Goal: Information Seeking & Learning: Find specific fact

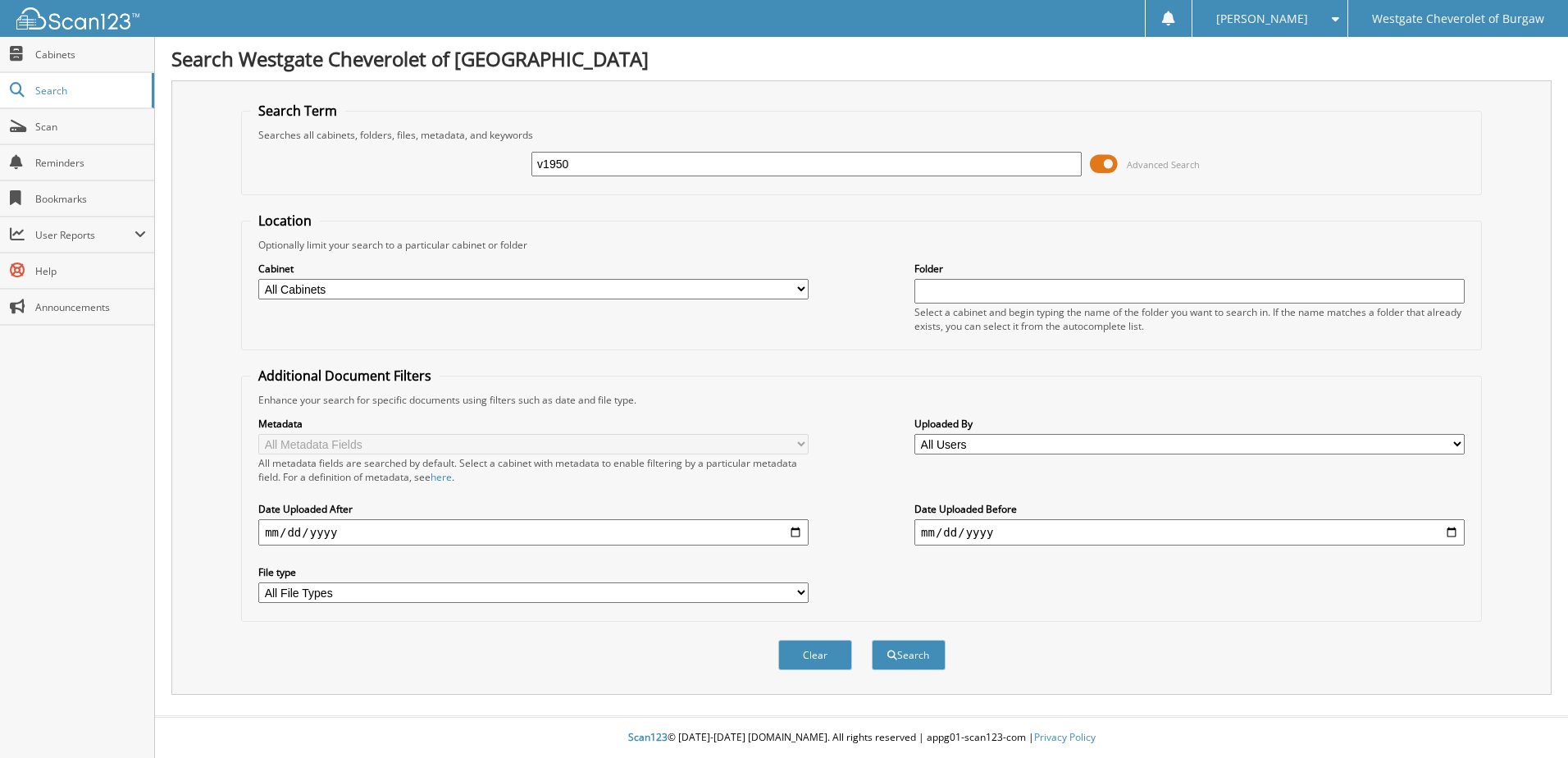
type input "v1950"
click at [872, 640] on button "Search" at bounding box center [909, 656] width 74 height 30
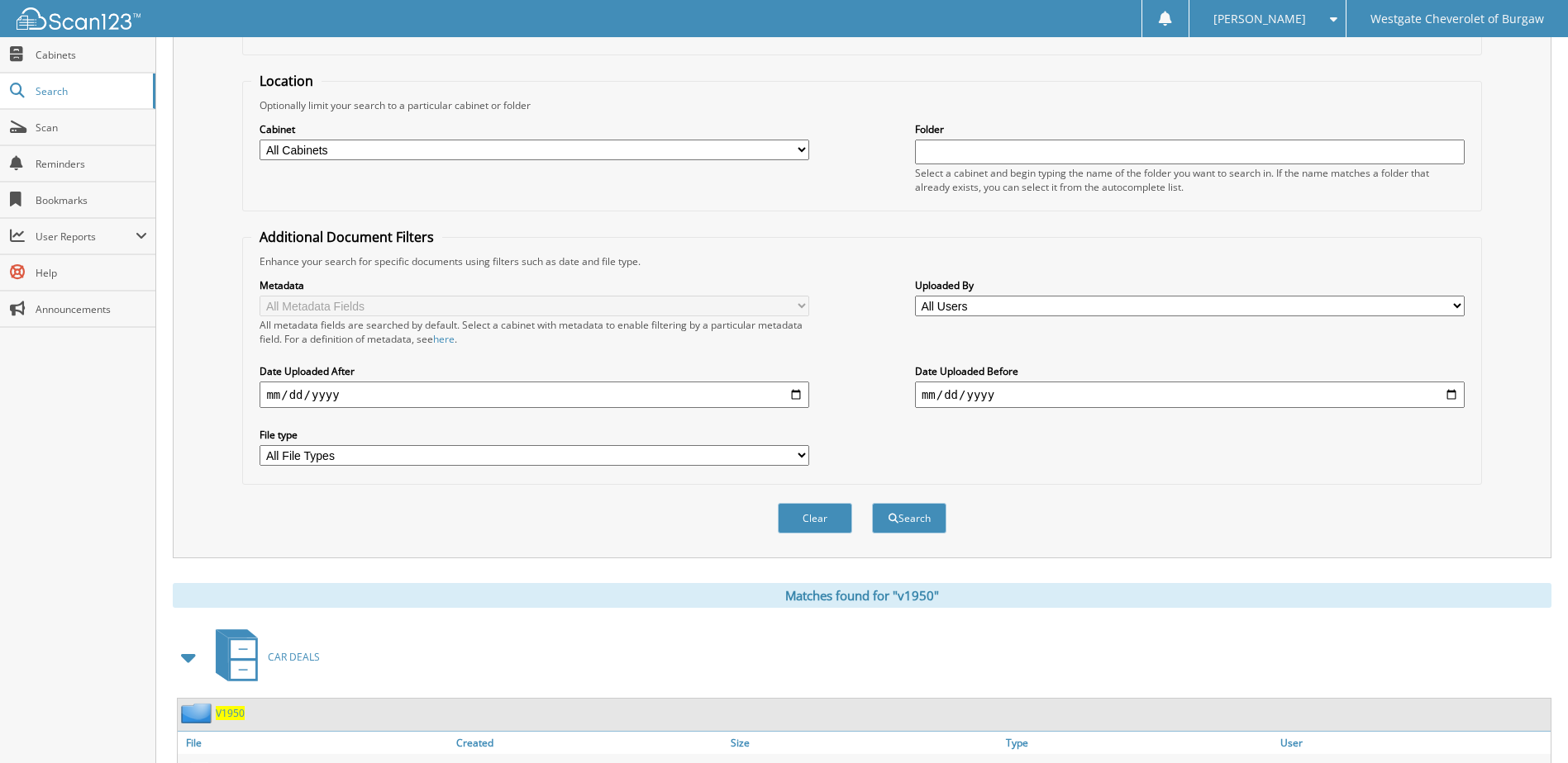
scroll to position [321, 0]
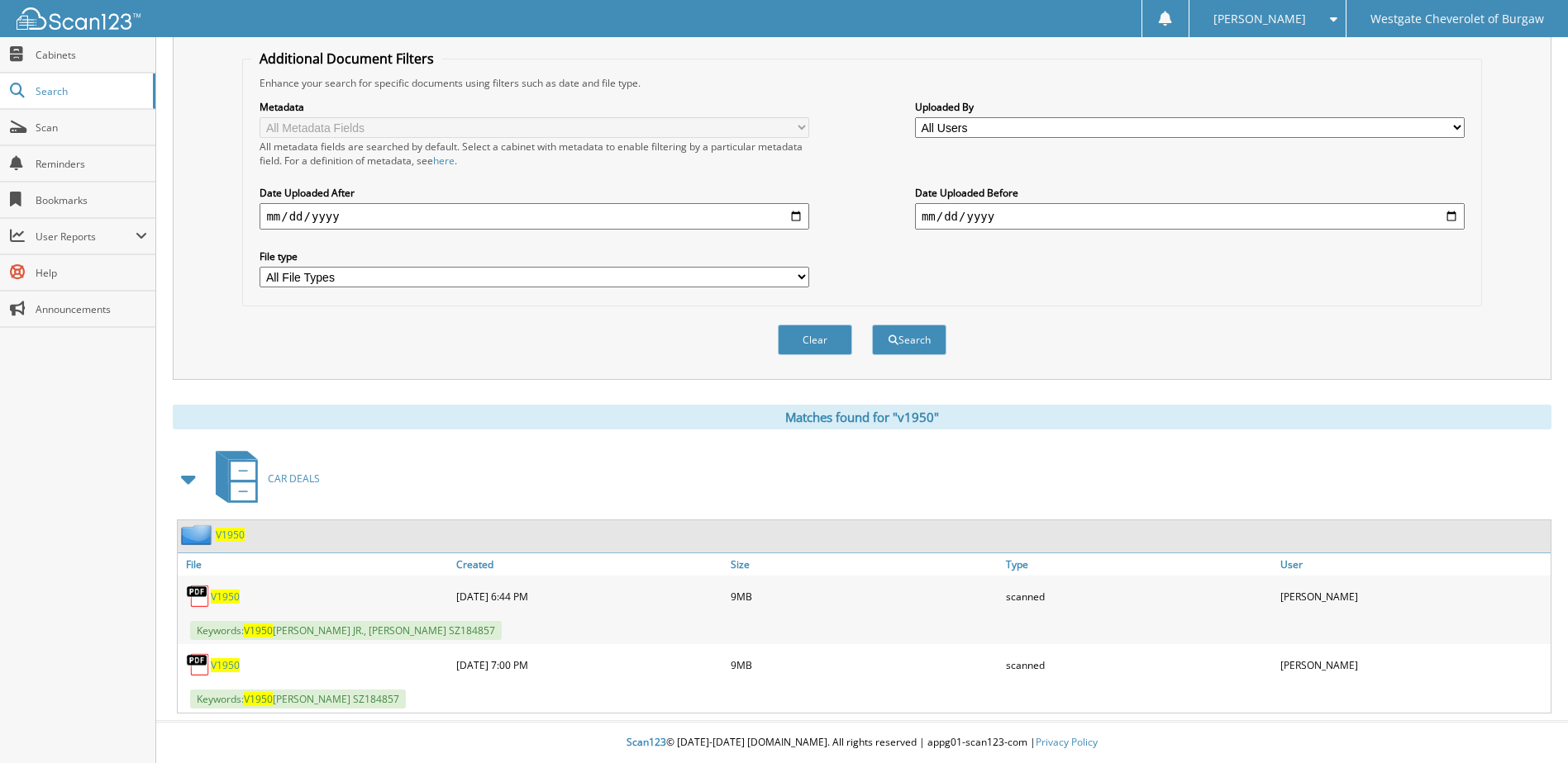
click at [228, 591] on span "V1950" at bounding box center [226, 596] width 29 height 14
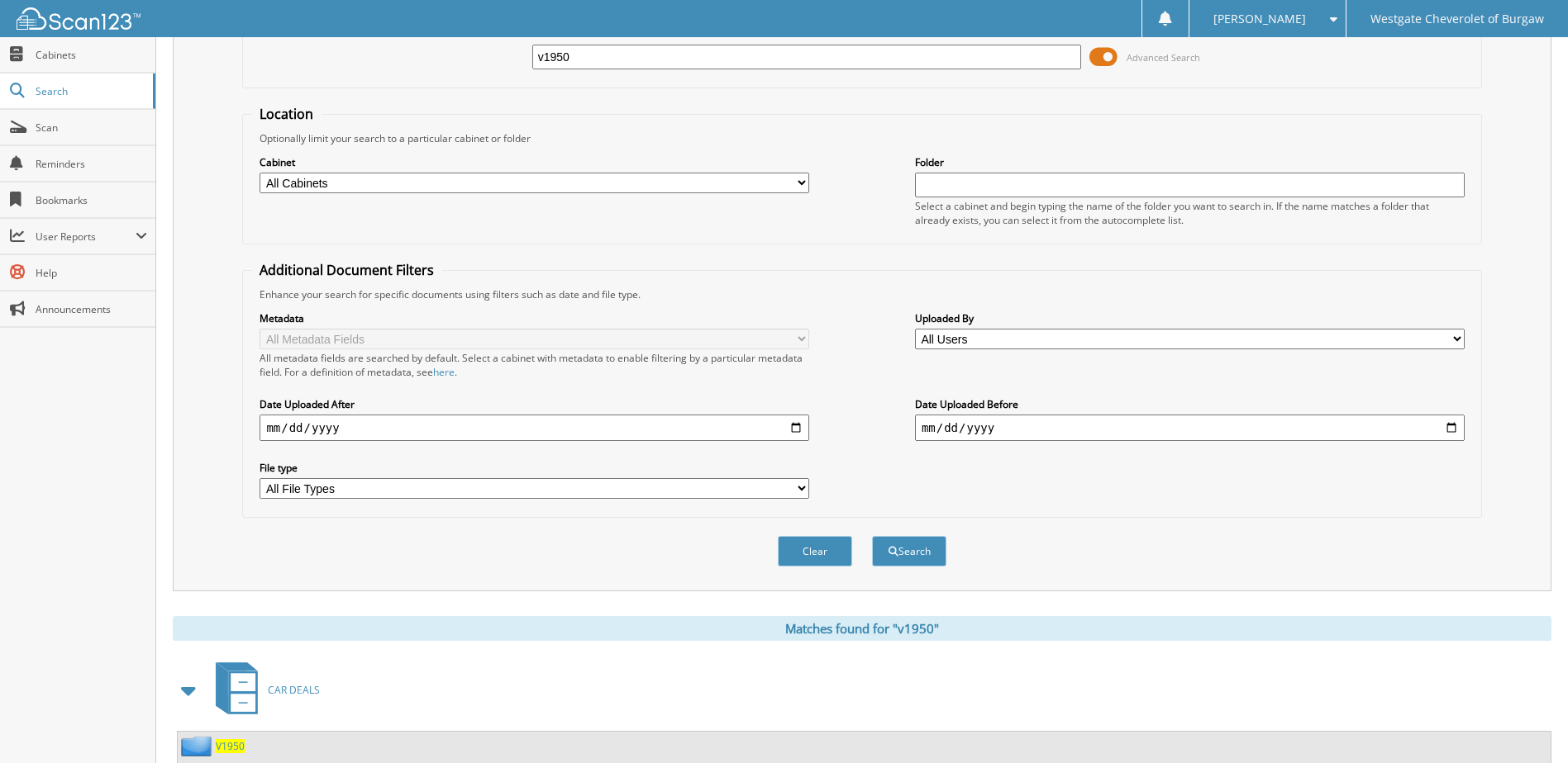
scroll to position [0, 0]
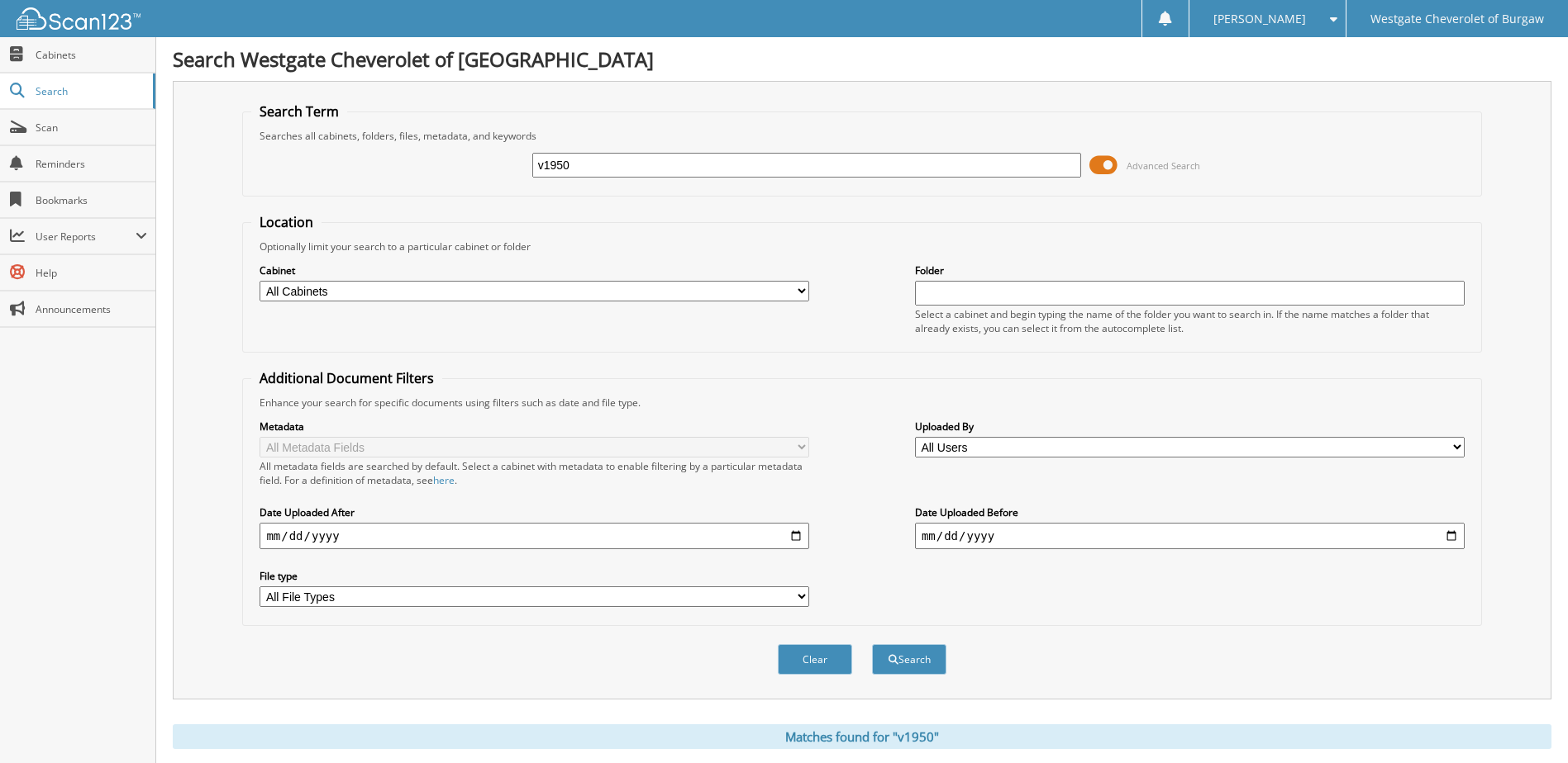
drag, startPoint x: 651, startPoint y: 175, endPoint x: 419, endPoint y: 168, distance: 232.1
click at [420, 168] on div "v1950 Advanced Search" at bounding box center [861, 165] width 1220 height 45
type input "[PERSON_NAME]"
click at [871, 645] on button "Search" at bounding box center [909, 660] width 75 height 31
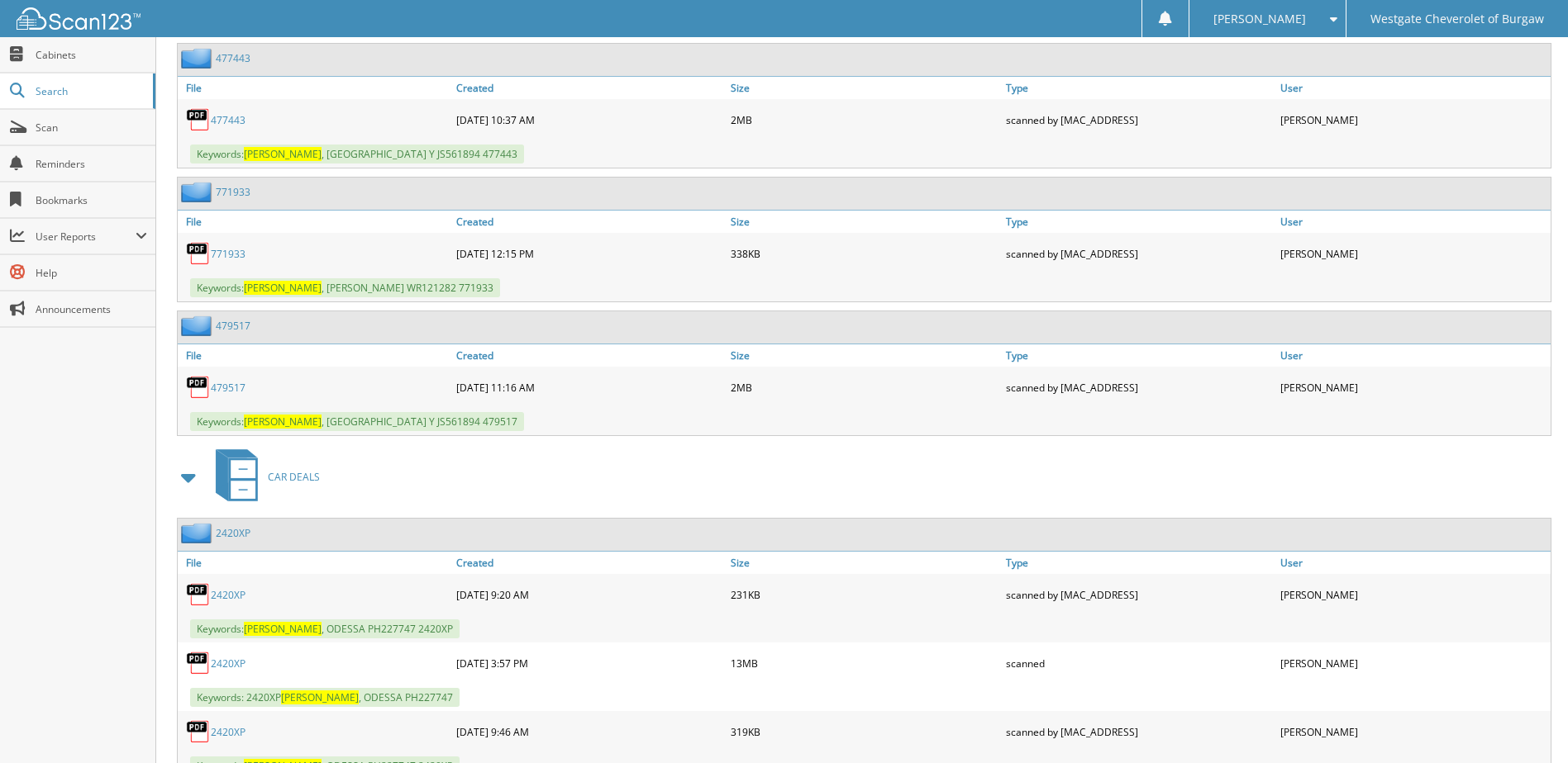
scroll to position [1404, 0]
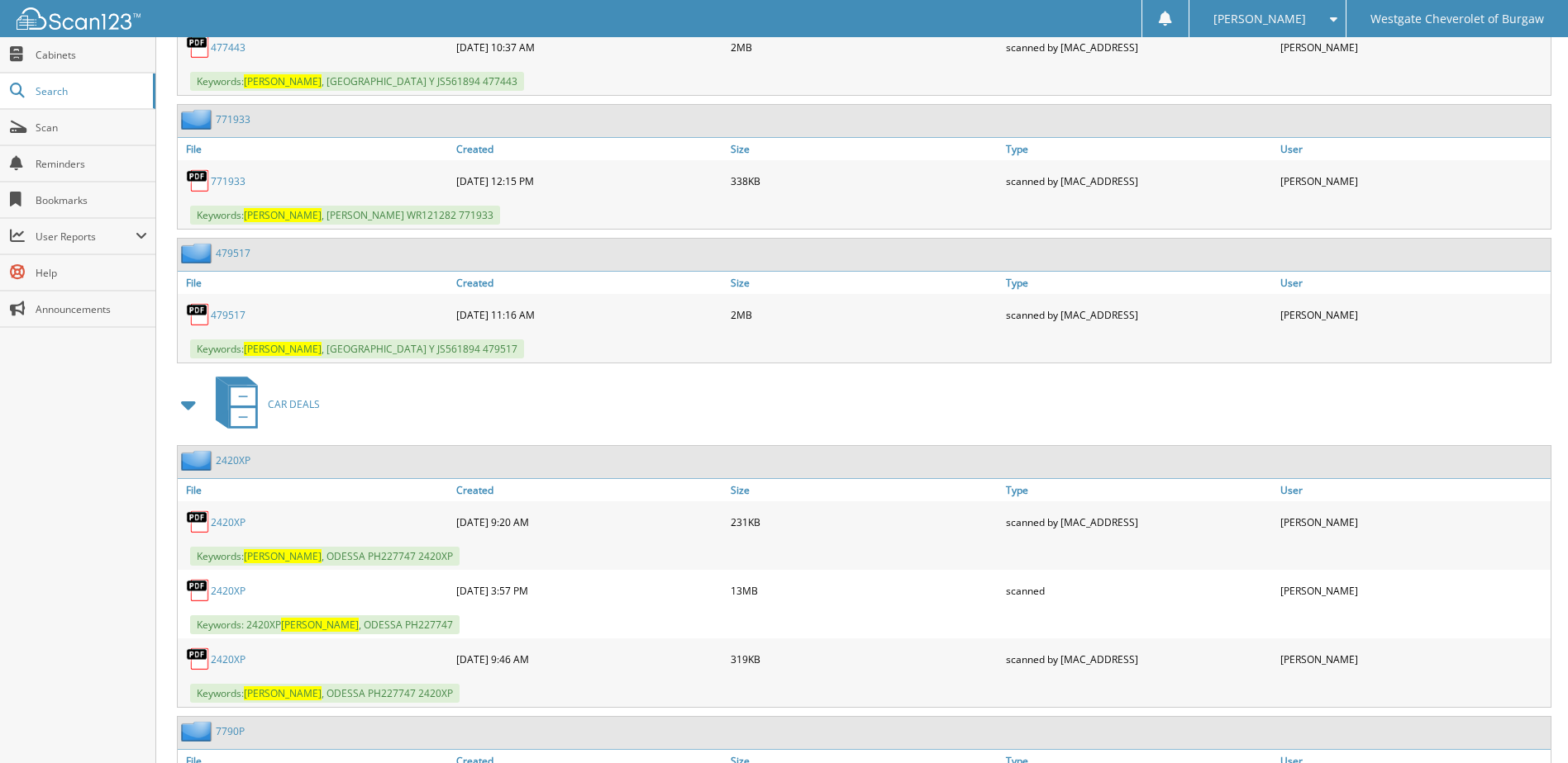
click at [229, 590] on link "2420XP" at bounding box center [228, 590] width 34 height 14
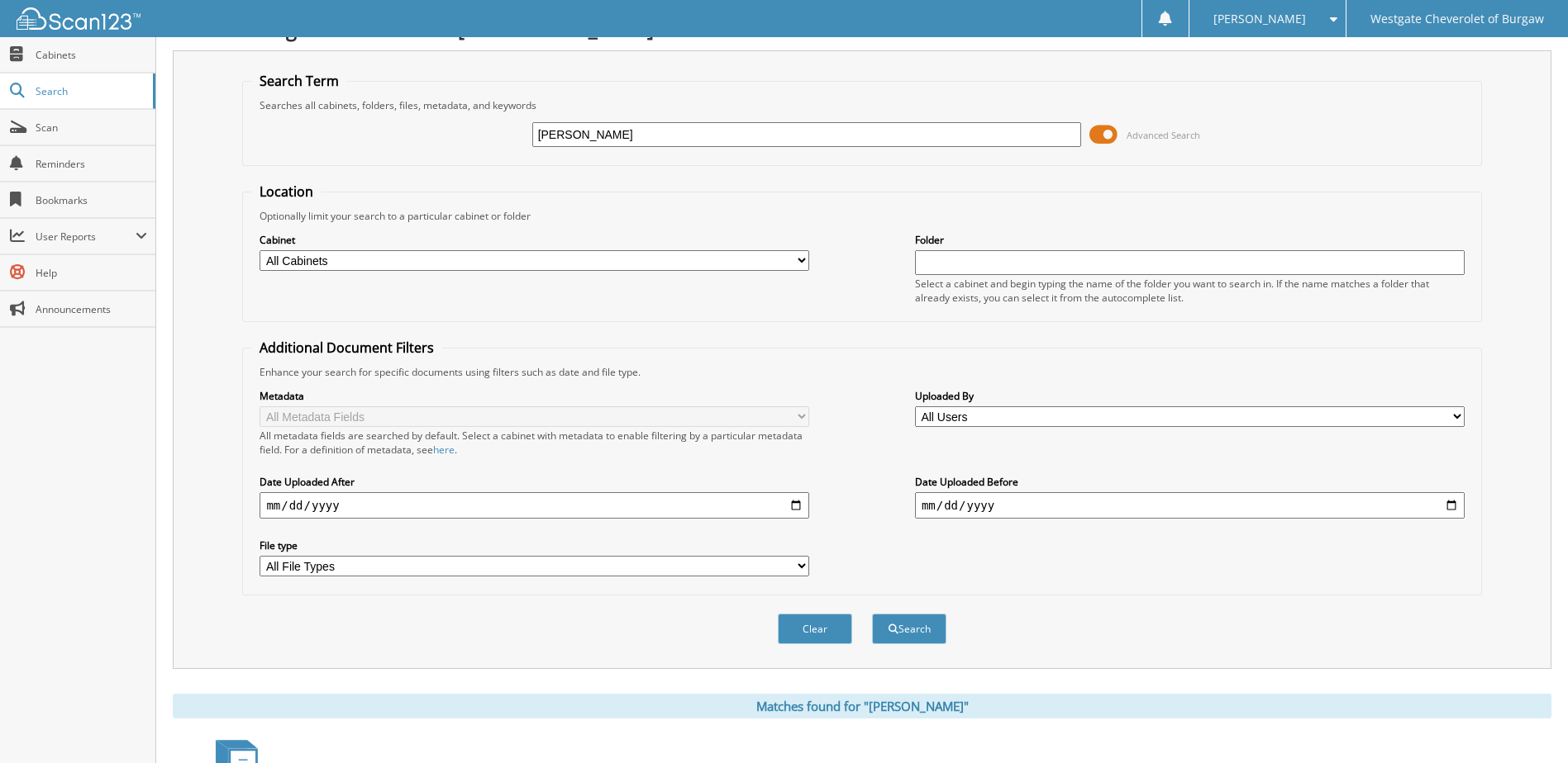
scroll to position [0, 0]
